Goal: Task Accomplishment & Management: Manage account settings

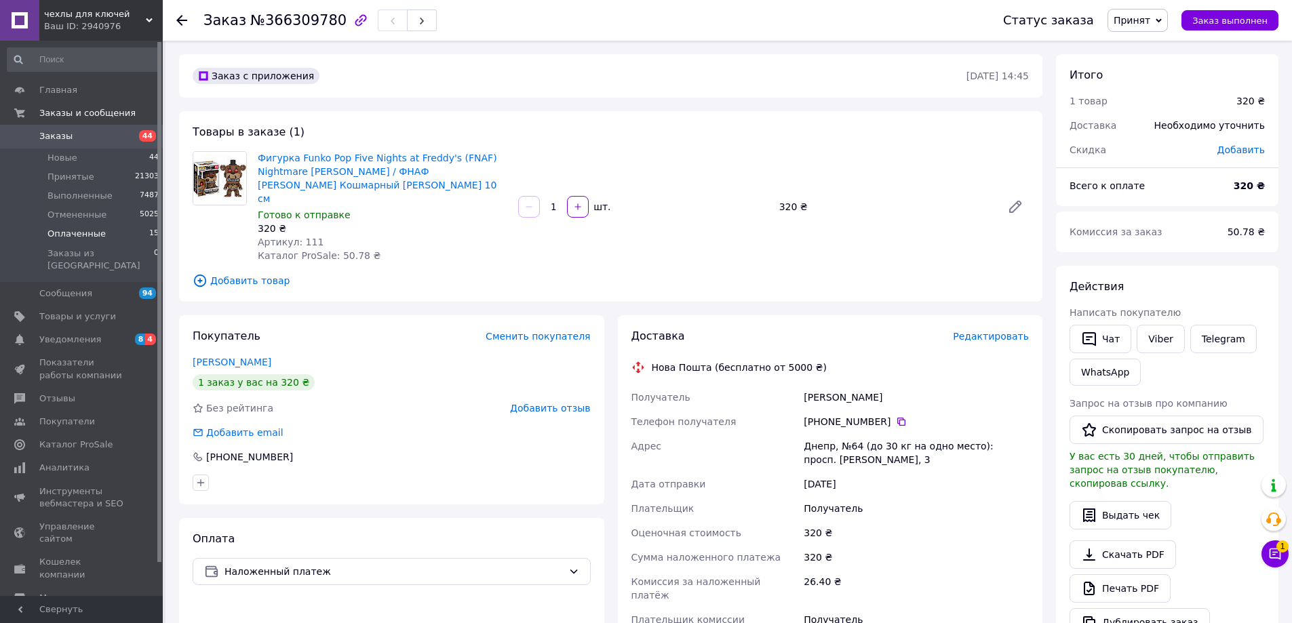
click at [87, 234] on span "Оплаченные" at bounding box center [76, 234] width 58 height 12
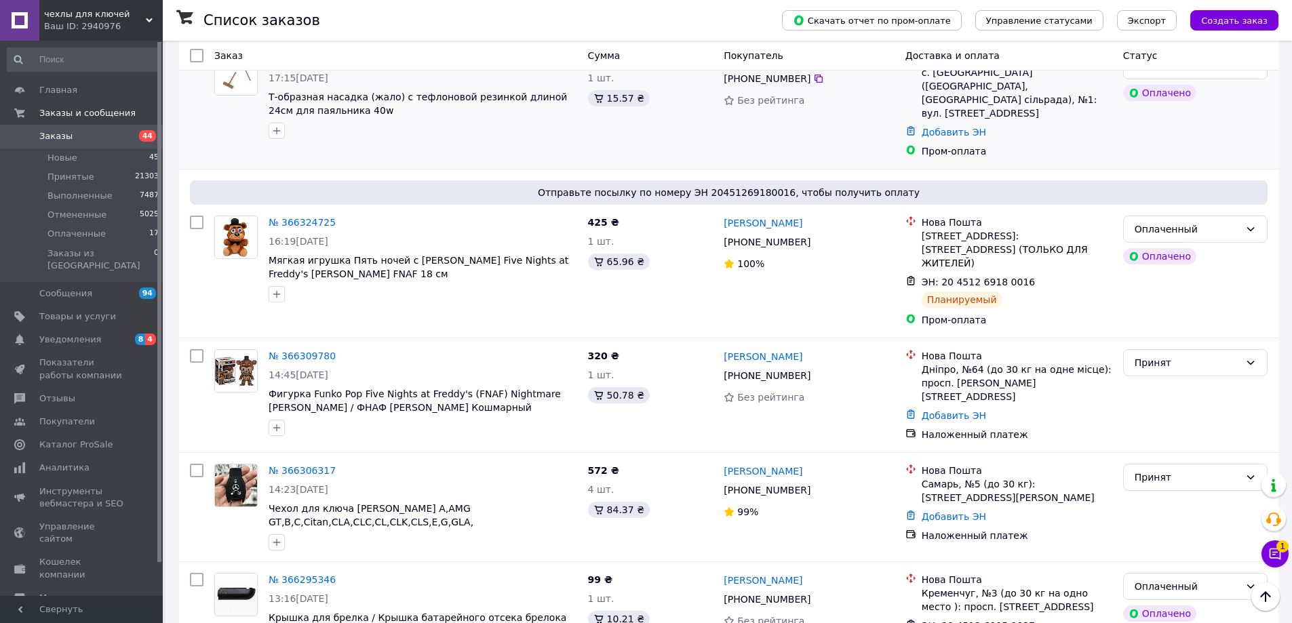
scroll to position [407, 0]
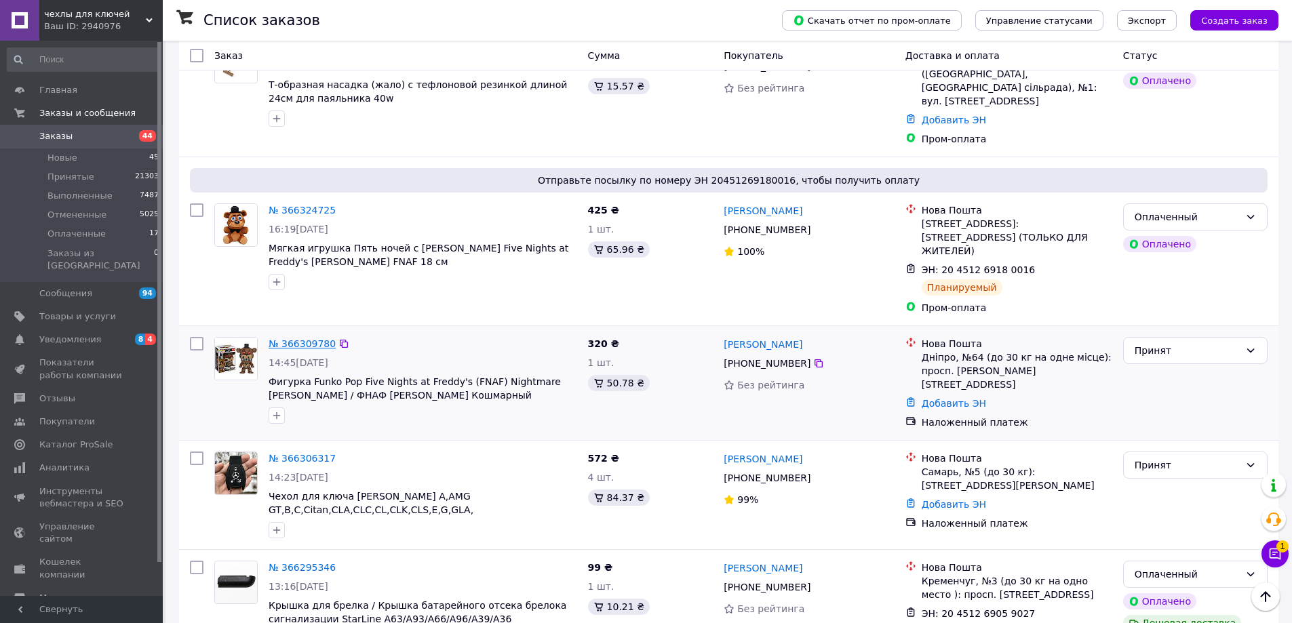
click at [323, 338] on link "№ 366309780" at bounding box center [302, 343] width 67 height 11
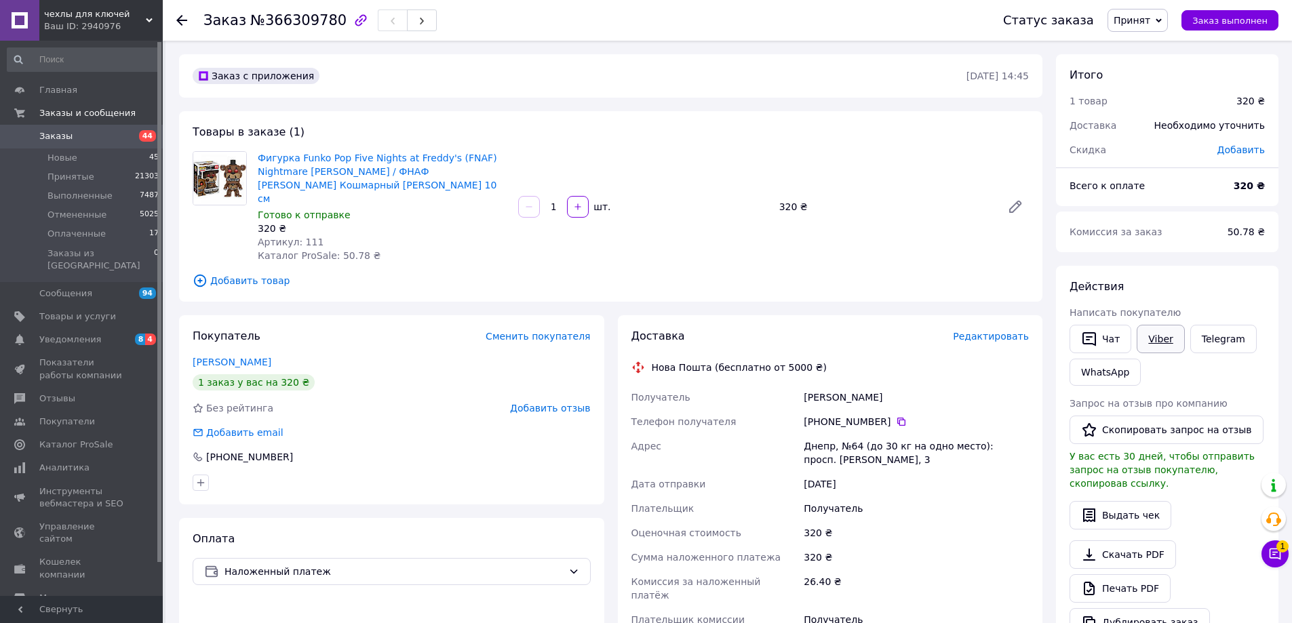
click at [1154, 342] on link "Viber" at bounding box center [1160, 339] width 47 height 28
click at [1141, 338] on link "Viber" at bounding box center [1160, 339] width 47 height 28
click at [134, 328] on link "Уведомления 8 4" at bounding box center [83, 339] width 167 height 23
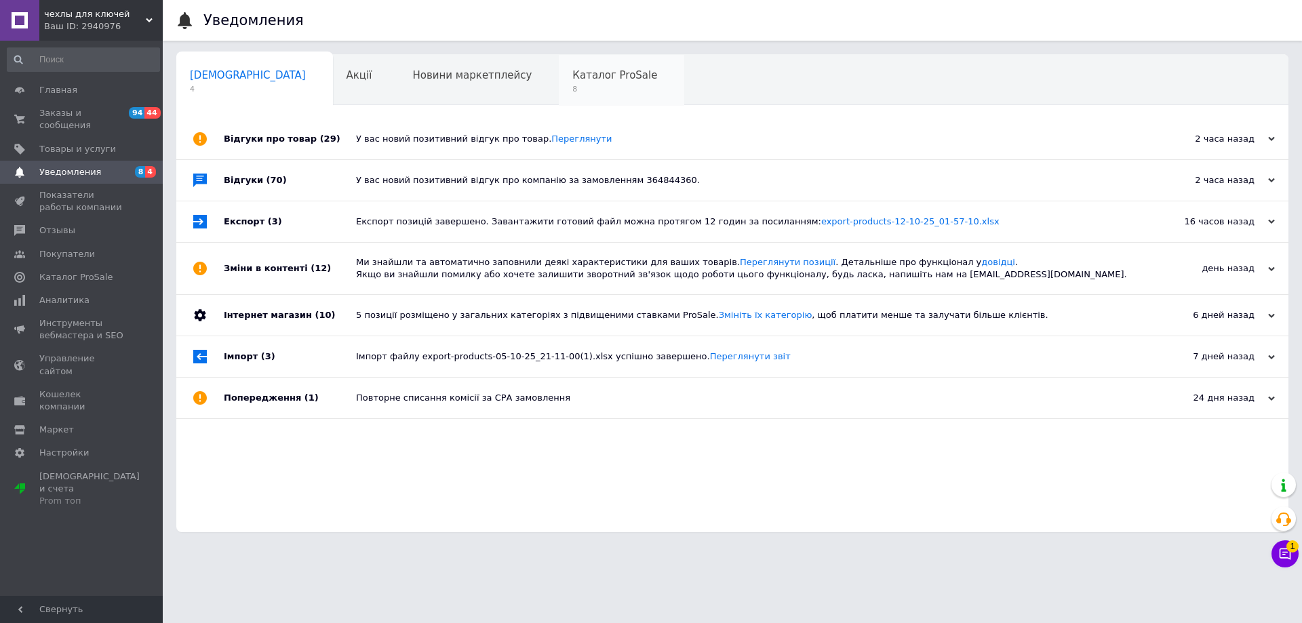
click at [559, 83] on div "Каталог ProSale 8" at bounding box center [621, 81] width 125 height 52
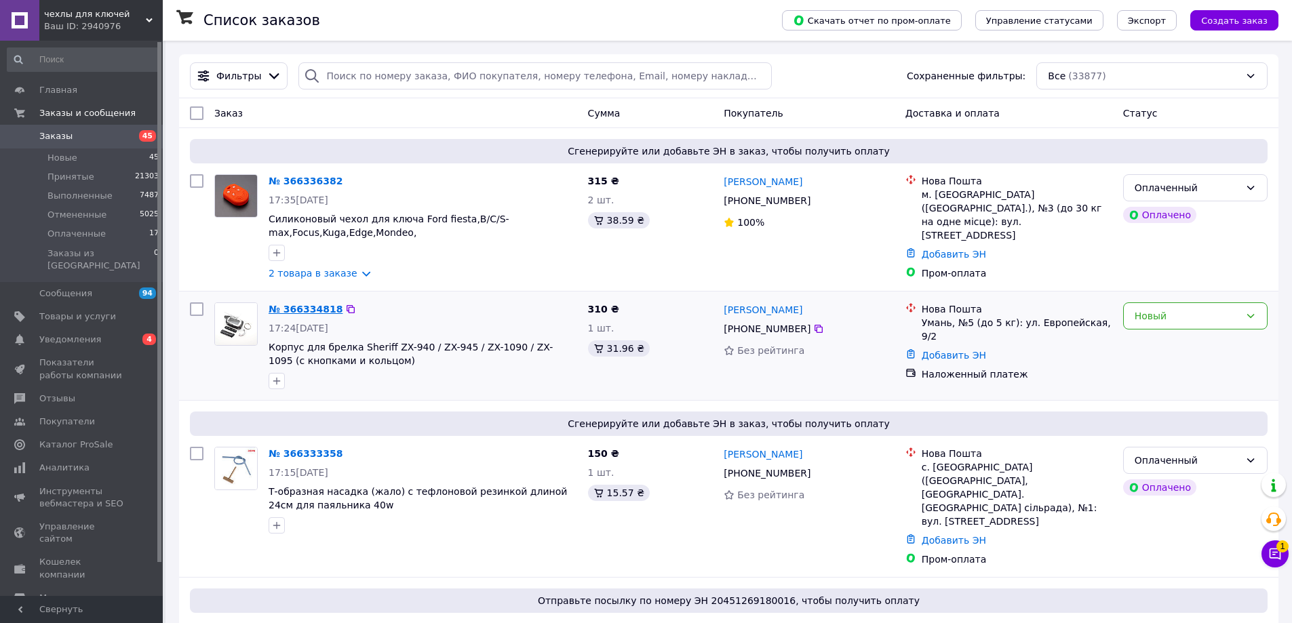
click at [304, 304] on link "№ 366334818" at bounding box center [306, 309] width 74 height 11
click at [317, 186] on link "№ 366336382" at bounding box center [306, 181] width 74 height 11
click at [112, 334] on span "Уведомления" at bounding box center [82, 340] width 86 height 12
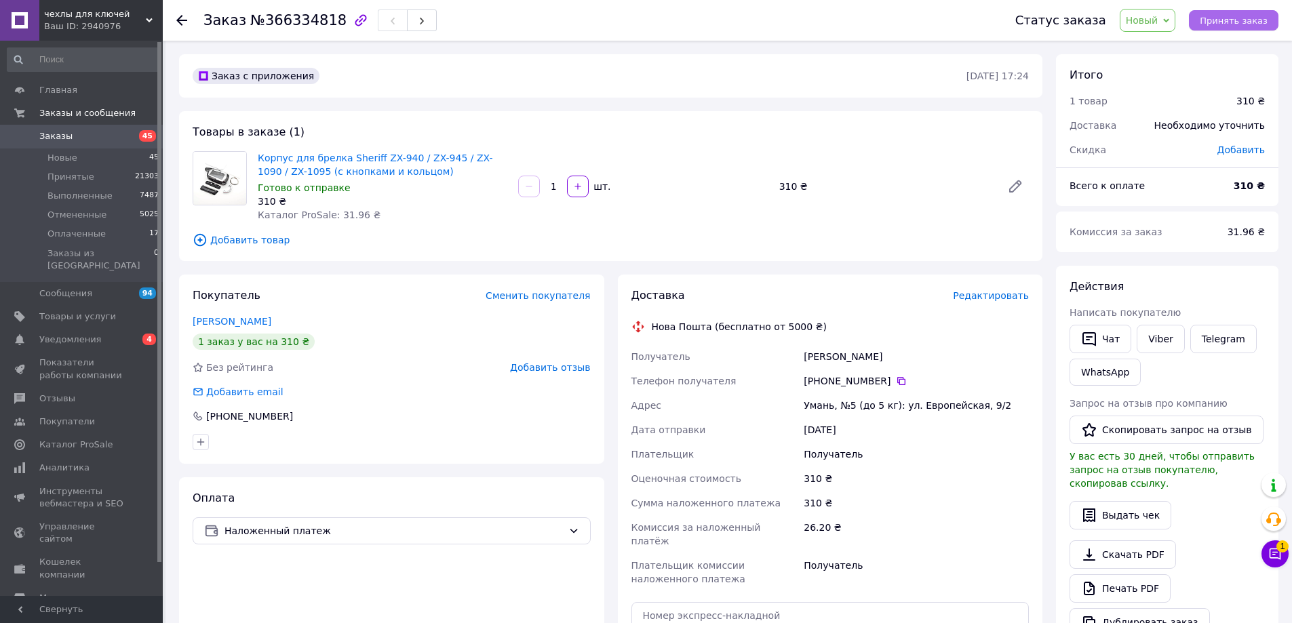
click at [1244, 16] on span "Принять заказ" at bounding box center [1234, 21] width 68 height 10
click at [1168, 341] on link "Viber" at bounding box center [1160, 339] width 47 height 28
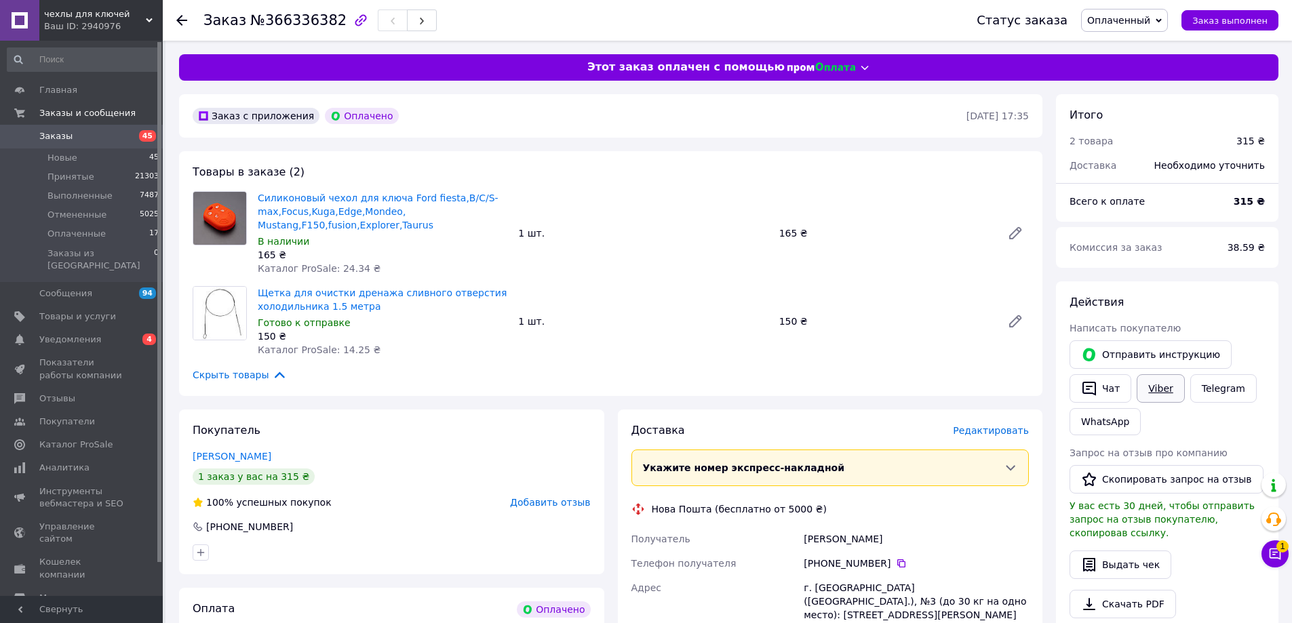
click at [1158, 384] on link "Viber" at bounding box center [1160, 388] width 47 height 28
